Goal: Task Accomplishment & Management: Complete application form

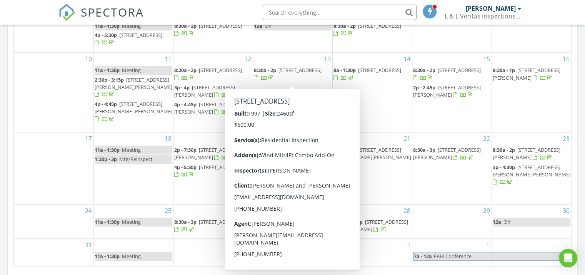
scroll to position [452, 0]
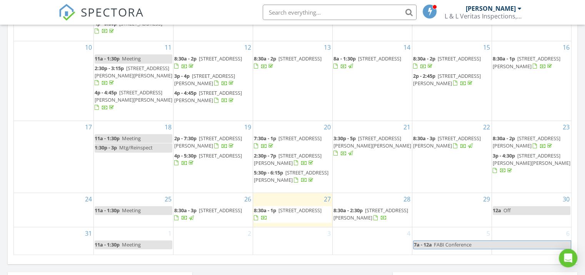
click at [320, 220] on link "8:30a - 1p 160 Gray Owl Dr, Freeport 32439" at bounding box center [293, 214] width 78 height 17
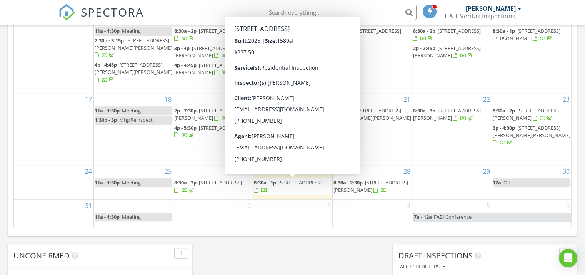
scroll to position [479, 0]
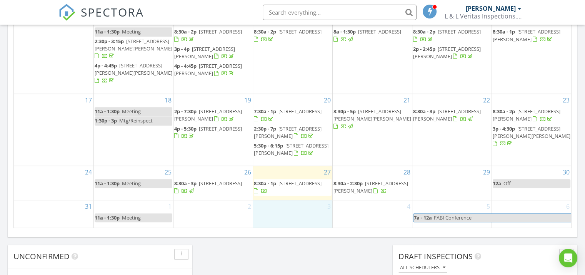
click at [281, 208] on div "3" at bounding box center [292, 214] width 79 height 28
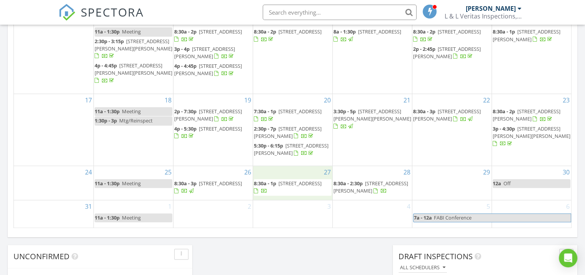
click at [325, 195] on div "27 8:30a - 1p 160 Gray Owl Dr, Freeport 32439" at bounding box center [292, 183] width 79 height 34
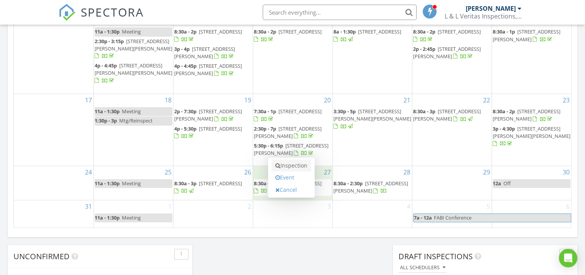
click at [292, 168] on link "Inspection" at bounding box center [292, 165] width 40 height 12
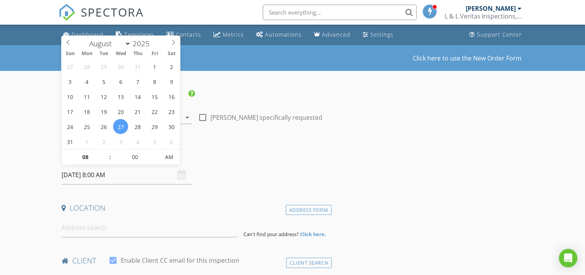
click at [106, 175] on input "08/27/2025 8:00 AM" at bounding box center [127, 174] width 130 height 19
type input "09"
type input "08/27/2025 9:00 AM"
click at [107, 151] on span at bounding box center [105, 153] width 5 height 8
type input "10"
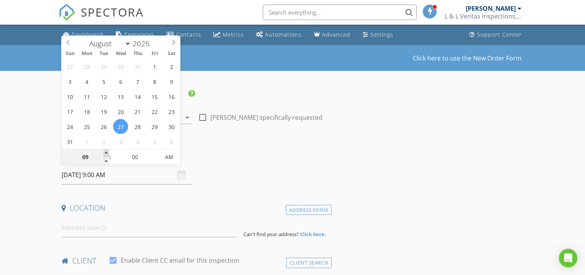
type input "08/27/2025 10:00 AM"
click at [107, 151] on span at bounding box center [105, 153] width 5 height 8
type input "11"
type input "08/27/2025 11:00 AM"
click at [107, 151] on span at bounding box center [105, 153] width 5 height 8
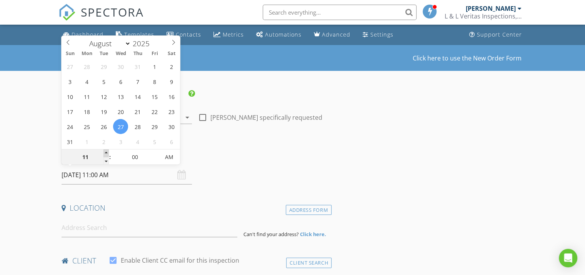
type input "12"
type input "08/27/2025 12:00 PM"
click at [107, 151] on span at bounding box center [105, 153] width 5 height 8
type input "01"
type input "08/27/2025 1:00 PM"
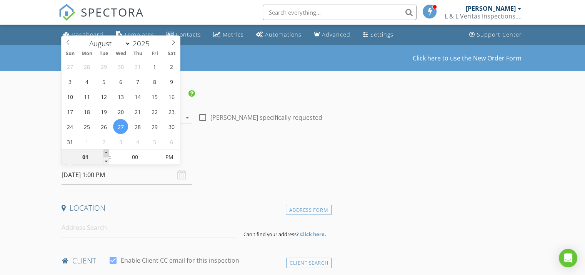
click at [107, 151] on span at bounding box center [105, 153] width 5 height 8
type input "02"
type input "08/27/2025 2:00 PM"
click at [107, 151] on span at bounding box center [105, 153] width 5 height 8
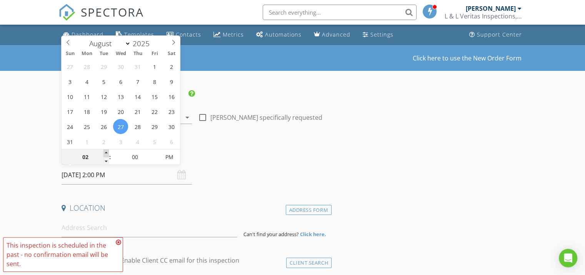
type input "03"
type input "08/27/2025 3:00 PM"
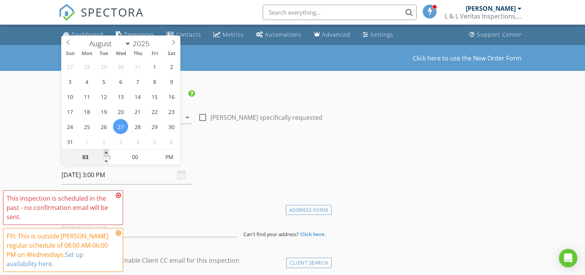
click at [107, 151] on span at bounding box center [105, 153] width 5 height 8
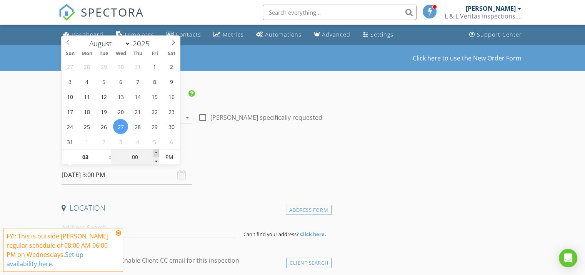
type input "05"
type input "08/27/2025 3:05 PM"
click at [157, 155] on span at bounding box center [156, 153] width 5 height 8
type input "10"
type input "08/27/2025 3:10 PM"
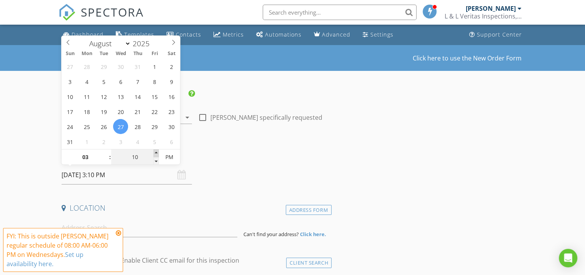
click at [157, 155] on span at bounding box center [156, 153] width 5 height 8
type input "15"
type input "08/27/2025 3:15 PM"
click at [157, 155] on span at bounding box center [156, 153] width 5 height 8
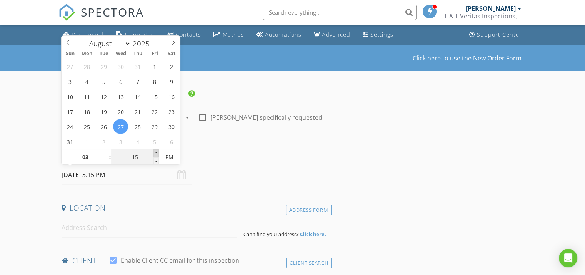
type input "20"
type input "08/27/2025 3:20 PM"
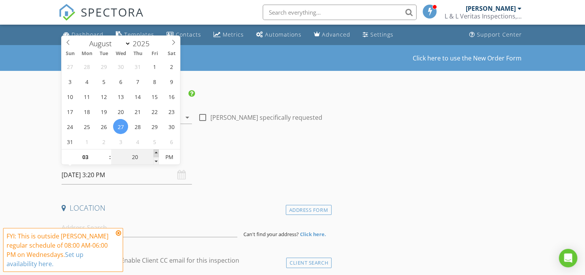
click at [157, 155] on span at bounding box center [156, 153] width 5 height 8
type input "25"
type input "08/27/2025 3:25 PM"
click at [157, 155] on span at bounding box center [156, 153] width 5 height 8
type input "30"
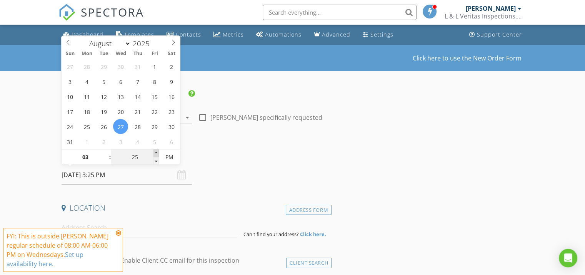
type input "[DATE] 3:30 PM"
click at [157, 155] on span at bounding box center [156, 153] width 5 height 8
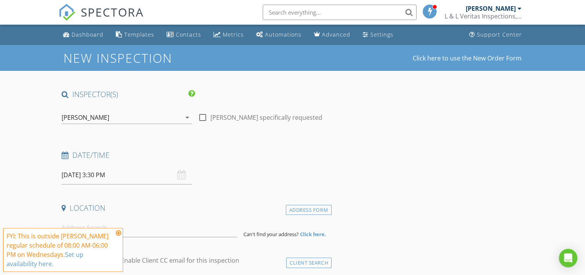
click at [120, 232] on icon at bounding box center [118, 233] width 5 height 6
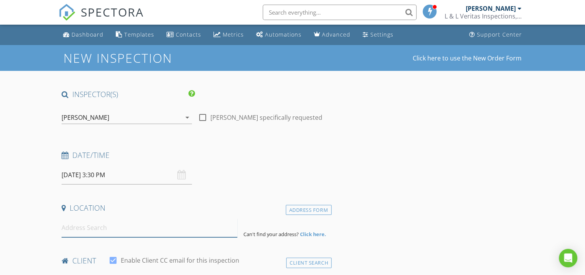
click at [124, 231] on input at bounding box center [150, 227] width 176 height 19
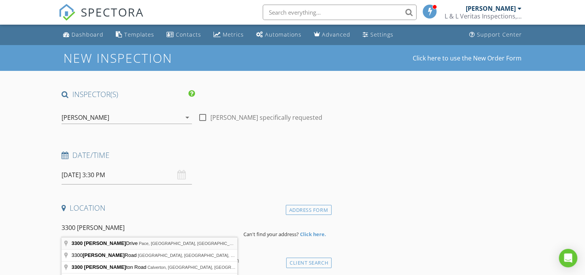
type input "3300 Dunning Drive, Pace, FL, USA"
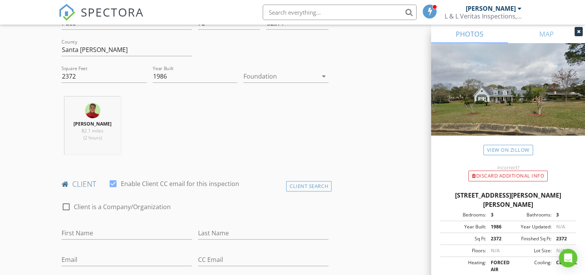
scroll to position [235, 0]
click at [129, 226] on input "First Name" at bounding box center [127, 231] width 130 height 13
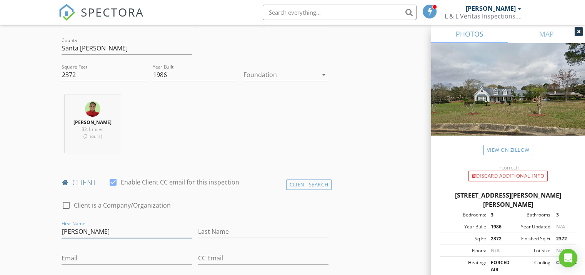
type input "[PERSON_NAME]"
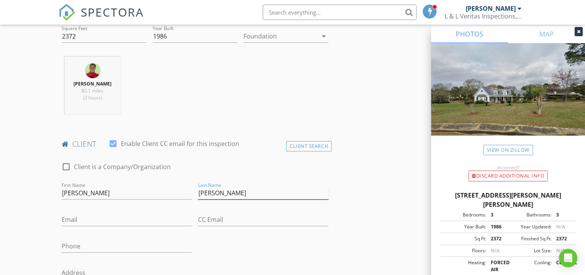
scroll to position [277, 0]
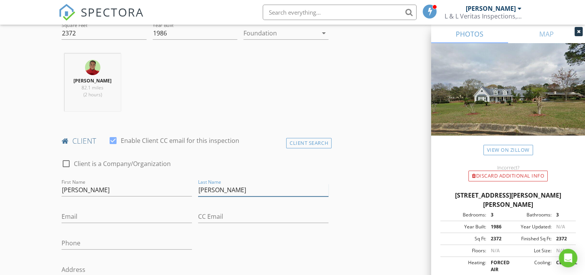
type input "[PERSON_NAME]"
click at [114, 217] on input "Email" at bounding box center [127, 216] width 130 height 13
type input "[EMAIL_ADDRESS][DOMAIN_NAME]"
click at [94, 240] on input "Phone" at bounding box center [127, 243] width 130 height 13
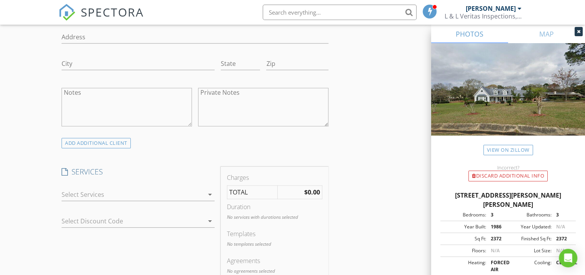
scroll to position [510, 0]
type input "[PHONE_NUMBER]"
click at [107, 195] on div at bounding box center [133, 193] width 142 height 12
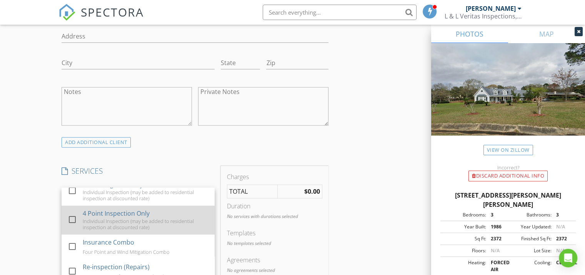
scroll to position [31, 0]
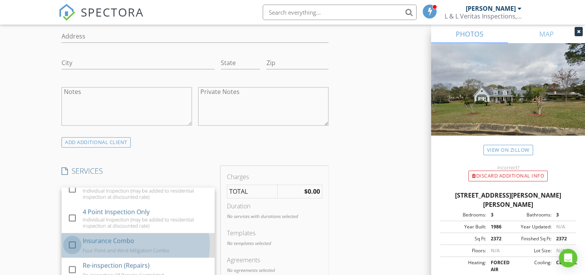
click at [72, 244] on div at bounding box center [72, 244] width 13 height 13
checkbox input "false"
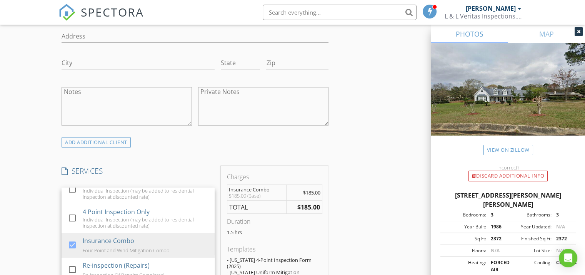
click at [32, 234] on div "New Inspection Click here to use the New Order Form INSPECTOR(S) check_box Ramo…" at bounding box center [292, 249] width 585 height 1428
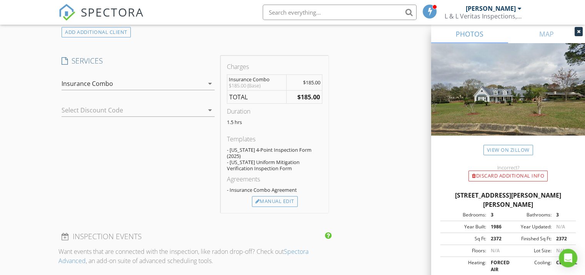
scroll to position [609, 0]
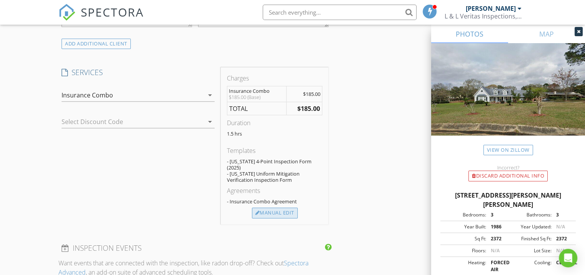
click at [270, 209] on div "Manual Edit" at bounding box center [275, 212] width 46 height 11
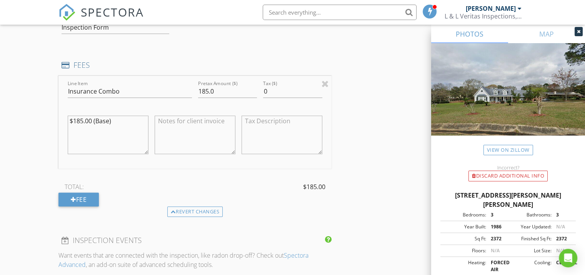
scroll to position [711, 0]
click at [82, 191] on div "Fee" at bounding box center [78, 198] width 40 height 14
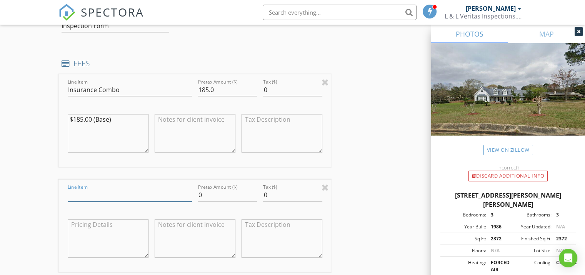
click at [82, 189] on input "Line Item" at bounding box center [130, 195] width 124 height 13
type input "Veritas Discount"
click at [209, 189] on input "0" at bounding box center [227, 195] width 59 height 13
click at [150, 260] on div at bounding box center [108, 239] width 87 height 60
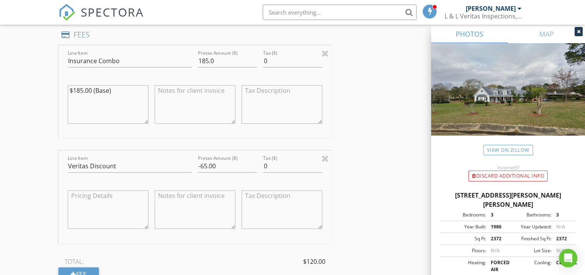
scroll to position [729, 0]
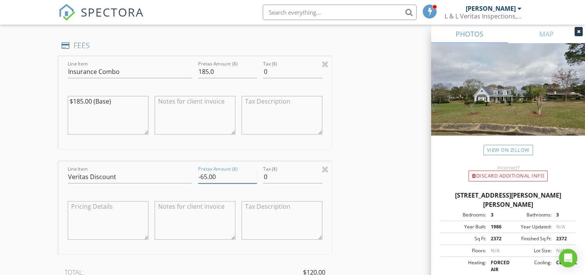
click at [207, 170] on input "-65.00" at bounding box center [227, 176] width 59 height 13
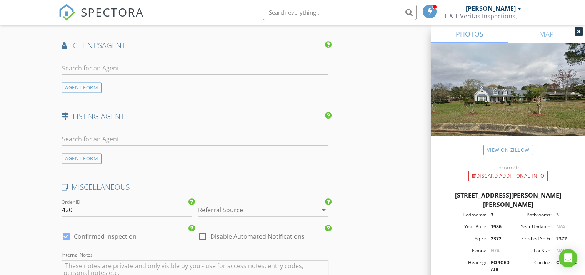
scroll to position [1163, 0]
type input "-60.01"
click at [240, 203] on div at bounding box center [252, 208] width 109 height 12
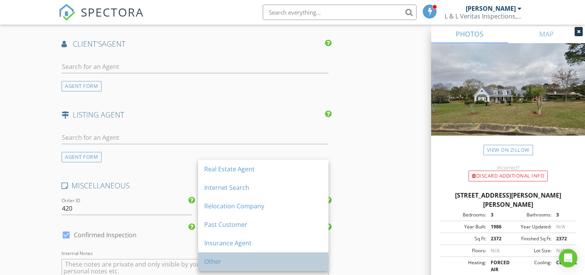
click at [220, 258] on div "Other" at bounding box center [263, 261] width 118 height 9
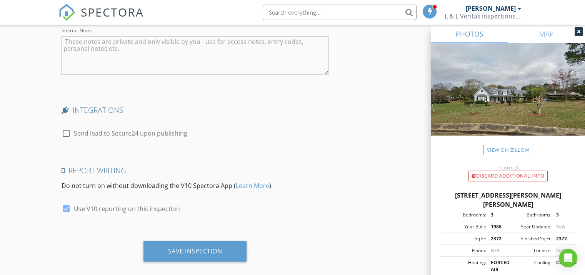
scroll to position [1387, 0]
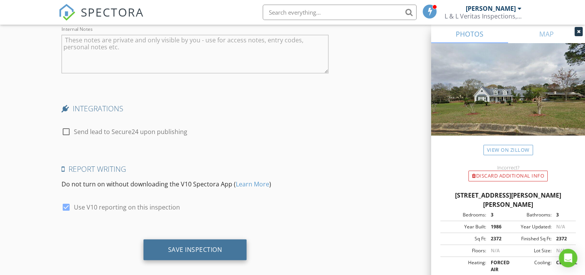
click at [239, 244] on div "Save Inspection" at bounding box center [195, 249] width 103 height 21
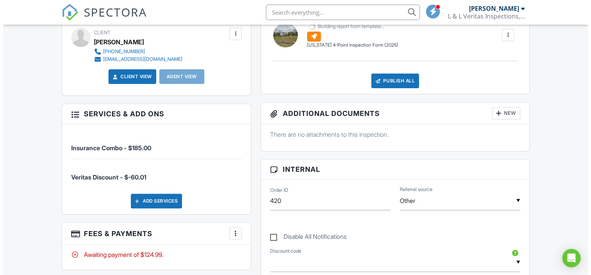
scroll to position [288, 0]
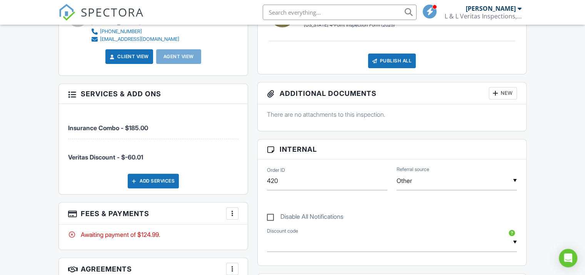
click at [229, 214] on div at bounding box center [233, 213] width 8 height 8
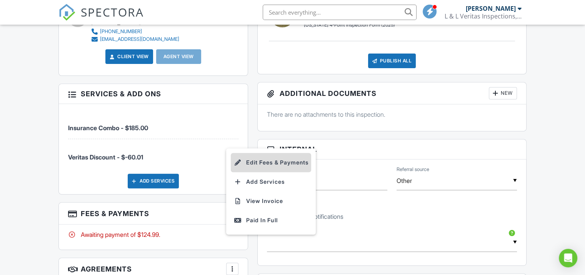
click at [262, 165] on li "Edit Fees & Payments" at bounding box center [271, 162] width 80 height 19
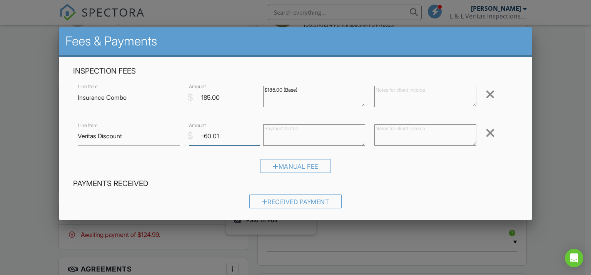
click at [226, 142] on input "-60.01" at bounding box center [224, 136] width 71 height 19
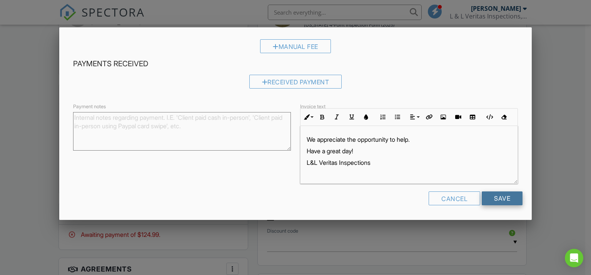
type input "-60.00"
click at [482, 196] on input "Save" at bounding box center [502, 198] width 41 height 14
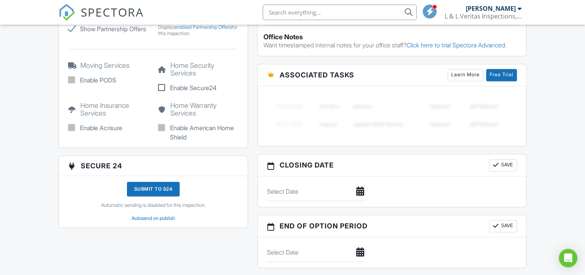
scroll to position [615, 0]
